Goal: Navigation & Orientation: Find specific page/section

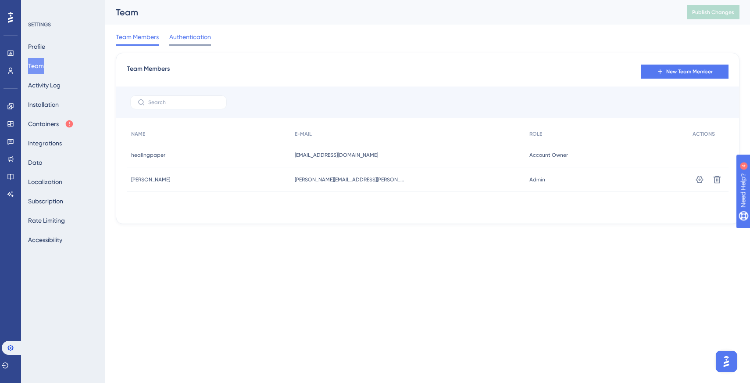
click at [187, 39] on span "Authentication" at bounding box center [190, 37] width 42 height 11
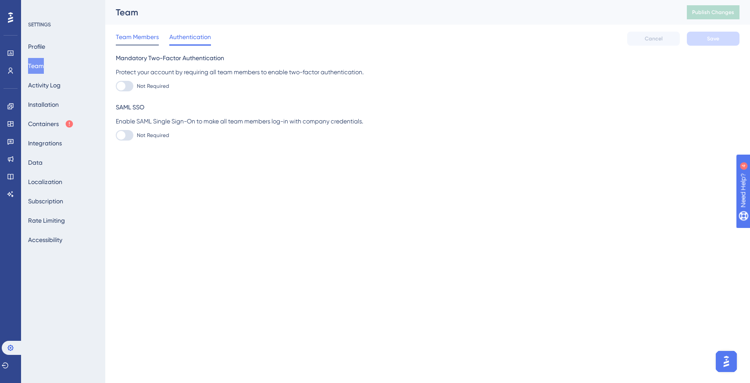
click at [141, 39] on span "Team Members" at bounding box center [137, 37] width 43 height 11
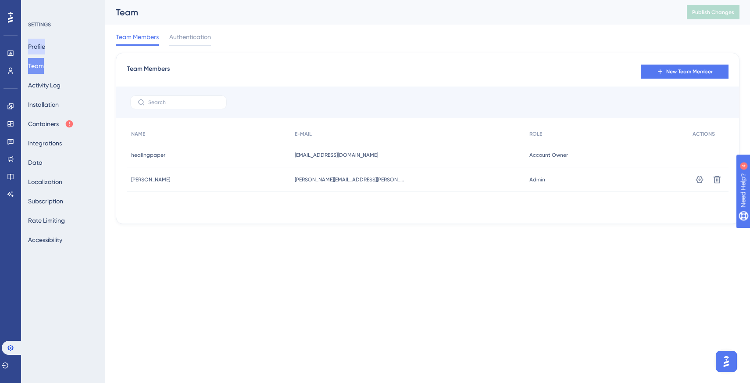
click at [40, 47] on button "Profile" at bounding box center [36, 47] width 17 height 16
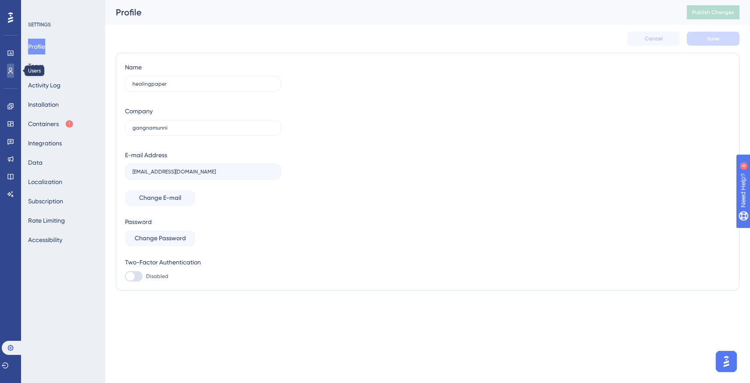
click at [10, 74] on icon at bounding box center [10, 70] width 7 height 7
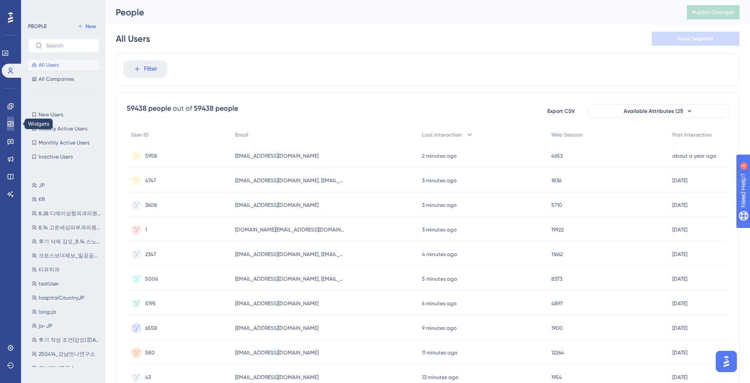
click at [13, 125] on icon at bounding box center [10, 123] width 6 height 5
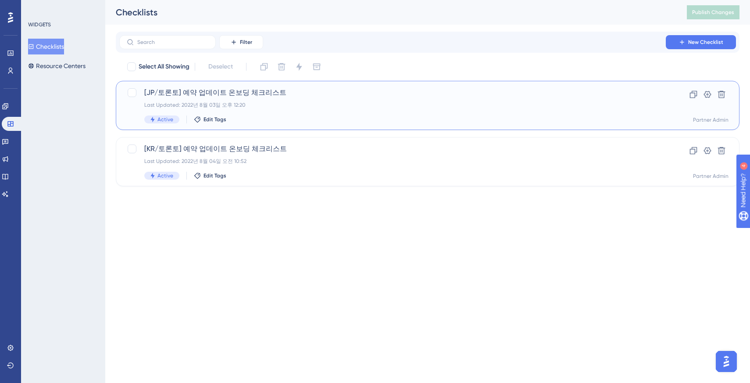
click at [210, 94] on span "[JP/토론토] 예약 업데이트 온보딩 체크리스트" at bounding box center [392, 92] width 497 height 11
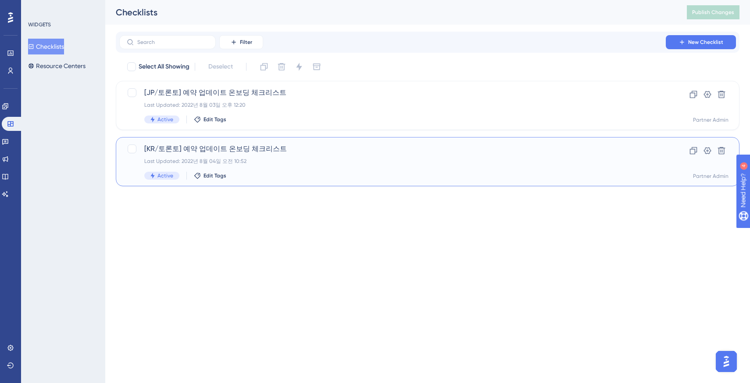
click at [268, 152] on span "[KR/토론토] 예약 업데이트 온보딩 체크리스트" at bounding box center [392, 148] width 497 height 11
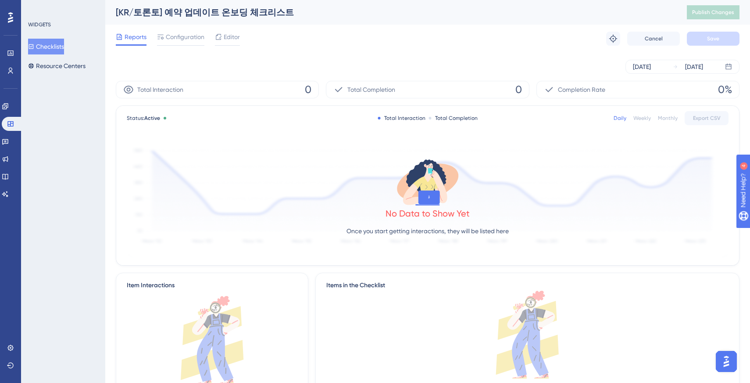
scroll to position [74, 0]
